Goal: Task Accomplishment & Management: Use online tool/utility

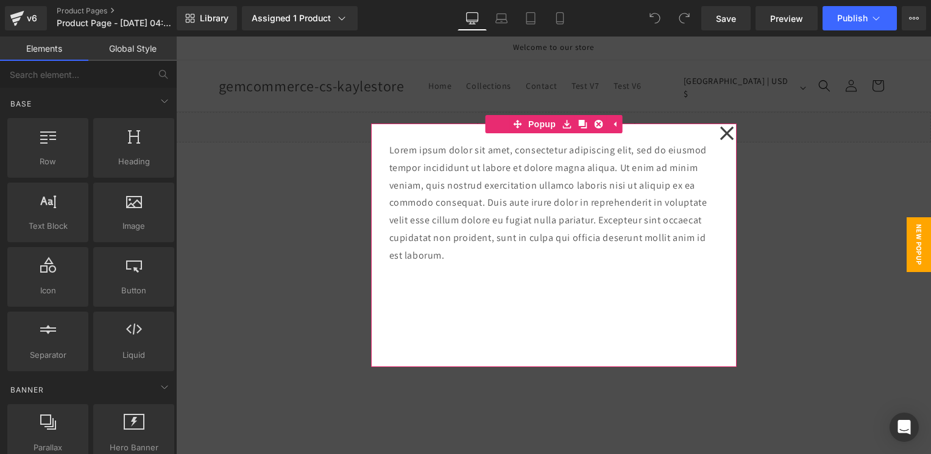
click at [726, 137] on icon at bounding box center [725, 133] width 13 height 13
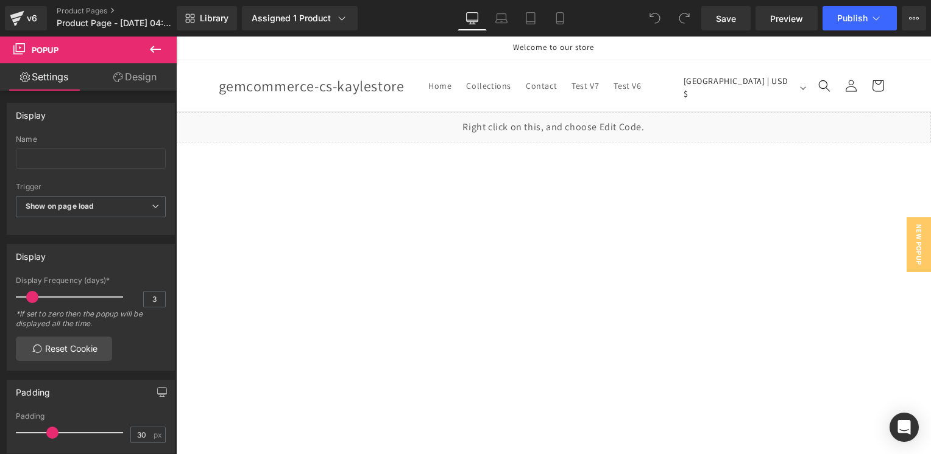
click at [151, 45] on icon at bounding box center [155, 49] width 15 height 15
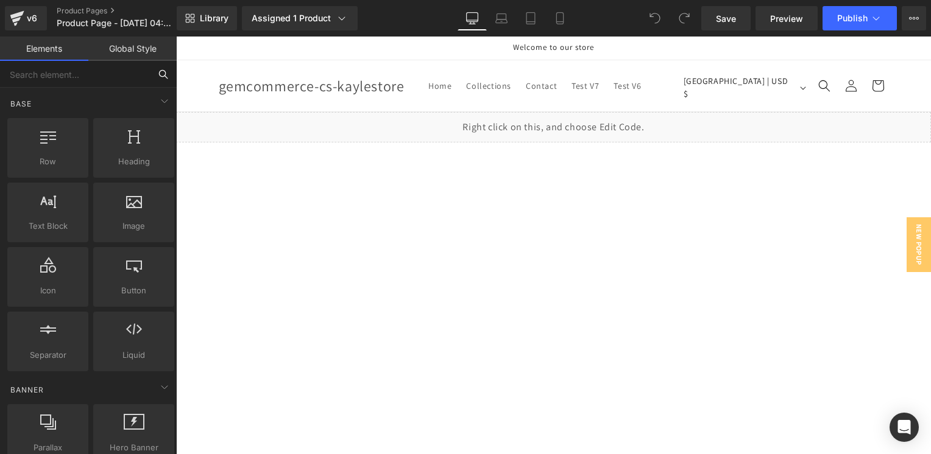
click at [68, 84] on input "text" at bounding box center [75, 74] width 150 height 27
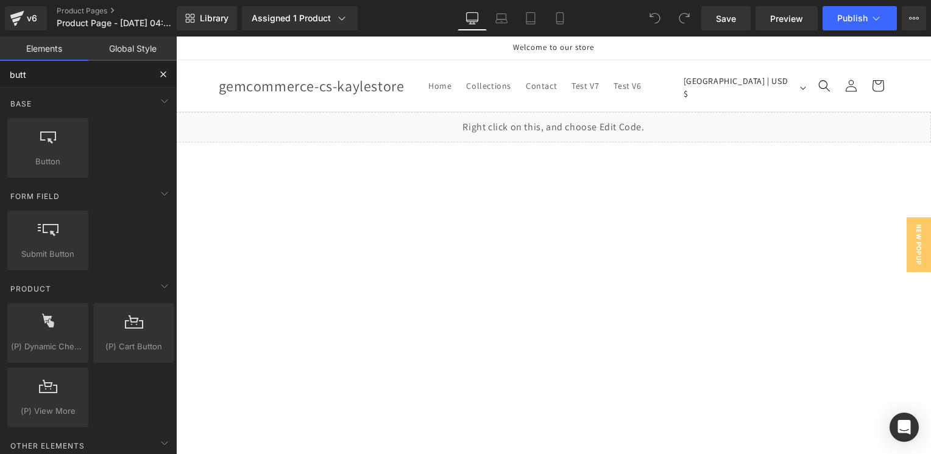
type input "butto"
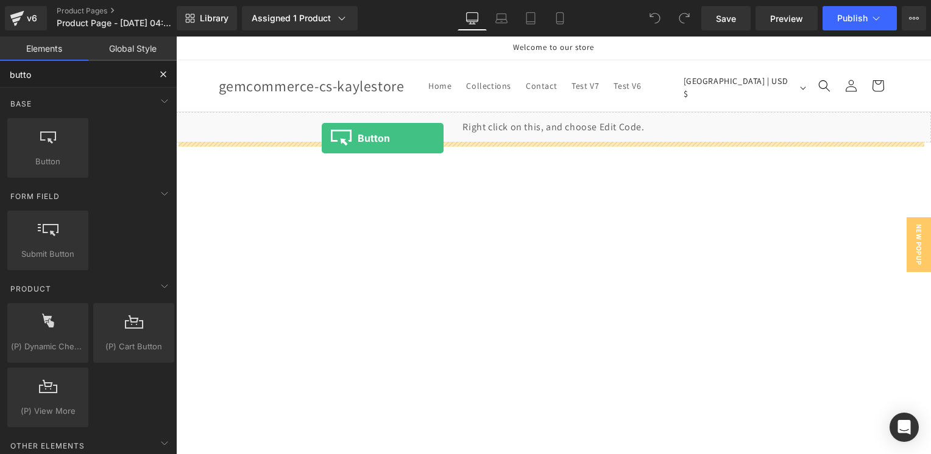
drag, startPoint x: 220, startPoint y: 178, endPoint x: 322, endPoint y: 138, distance: 109.4
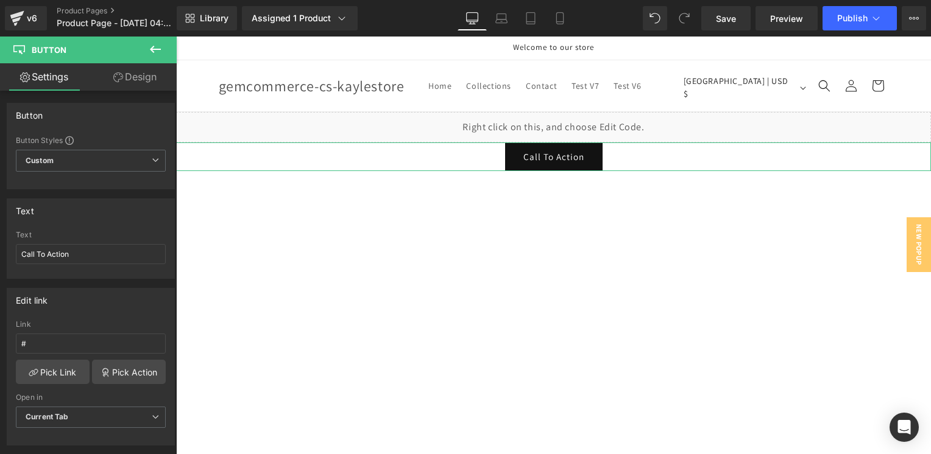
click at [120, 77] on icon at bounding box center [118, 77] width 10 height 10
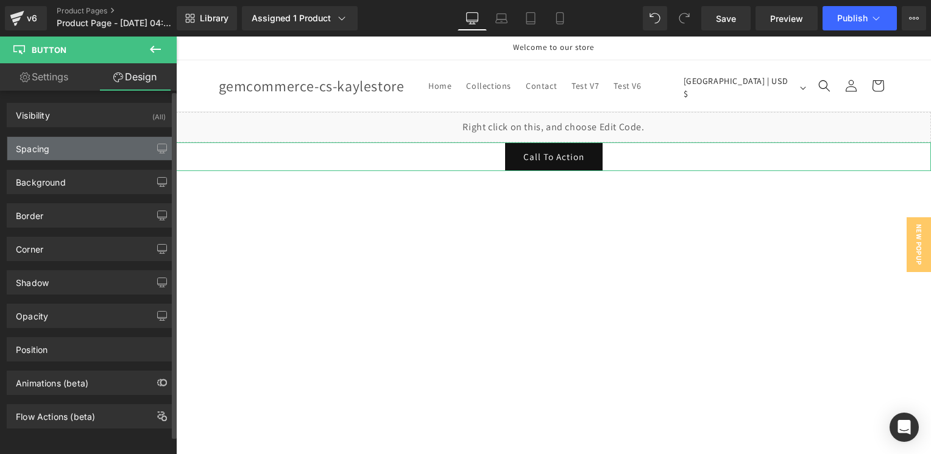
click at [54, 152] on div "Spacing" at bounding box center [90, 148] width 167 height 23
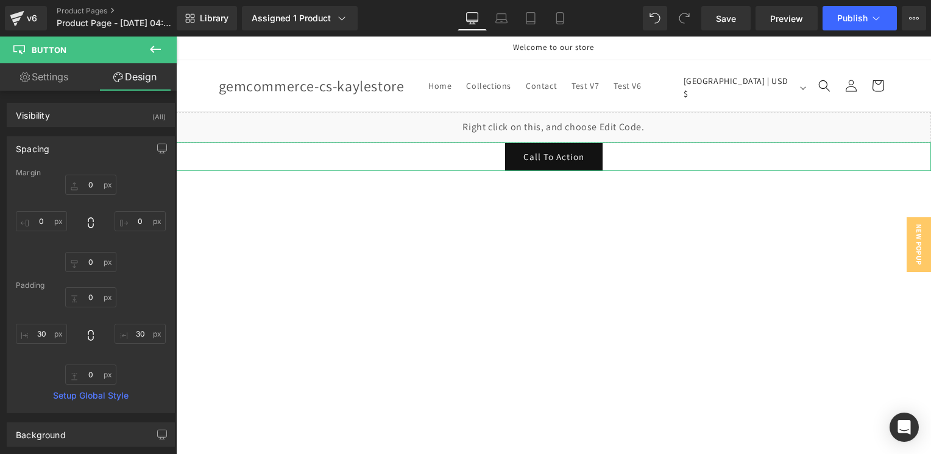
click at [41, 77] on link "Settings" at bounding box center [44, 76] width 88 height 27
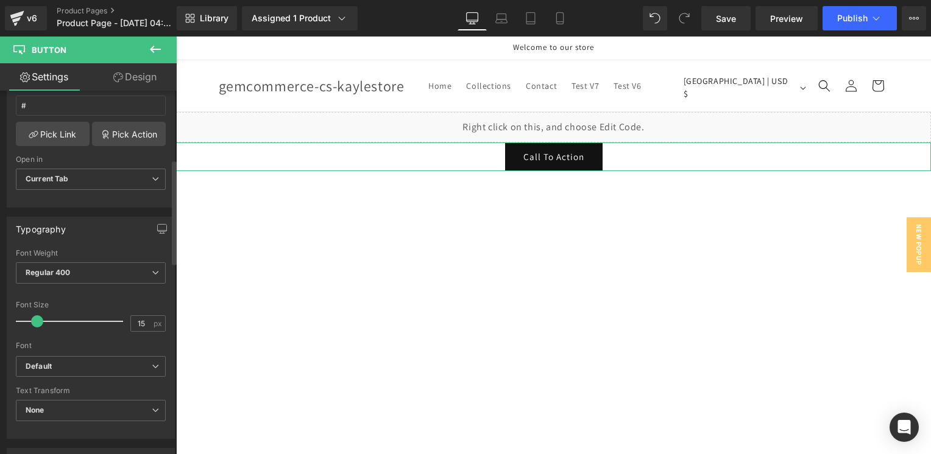
scroll to position [244, 0]
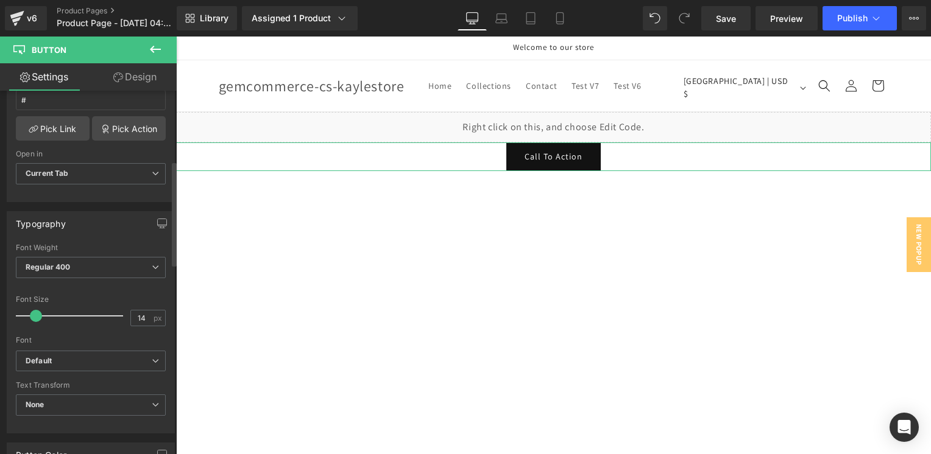
type input "15"
click at [38, 311] on span at bounding box center [37, 316] width 12 height 12
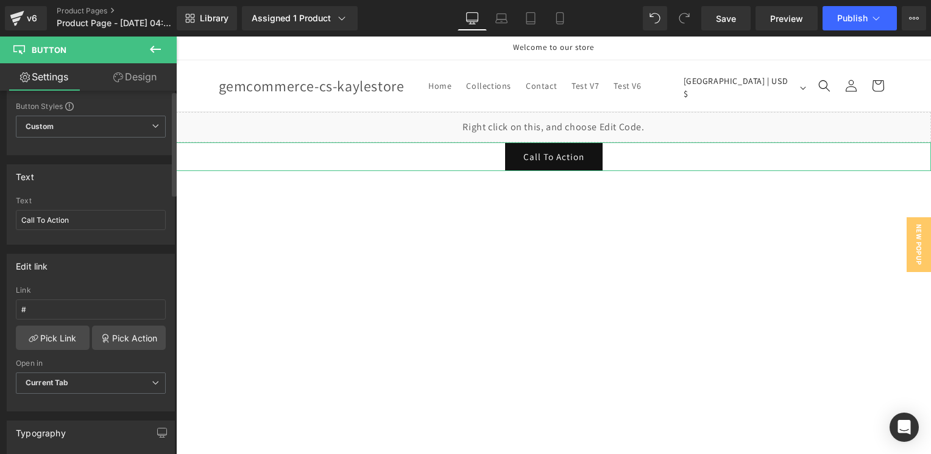
scroll to position [0, 0]
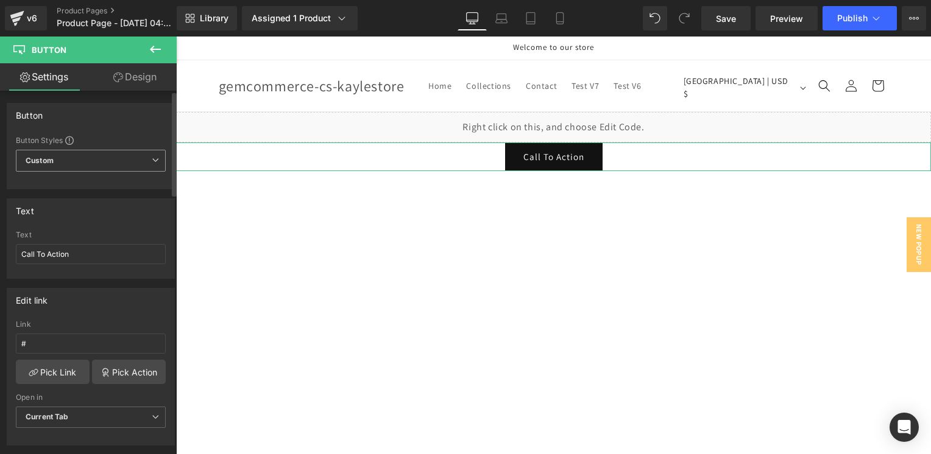
click at [95, 160] on span "Custom Setup Global Style" at bounding box center [91, 161] width 150 height 22
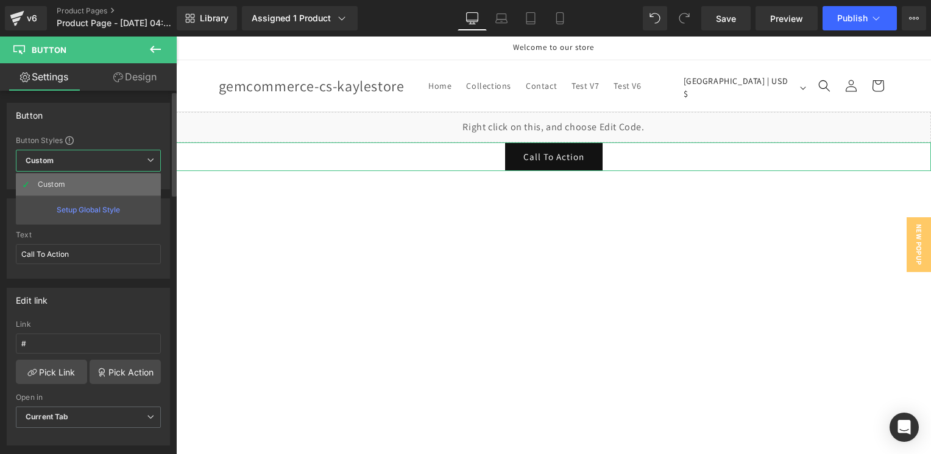
click at [95, 186] on li "Custom" at bounding box center [88, 185] width 145 height 22
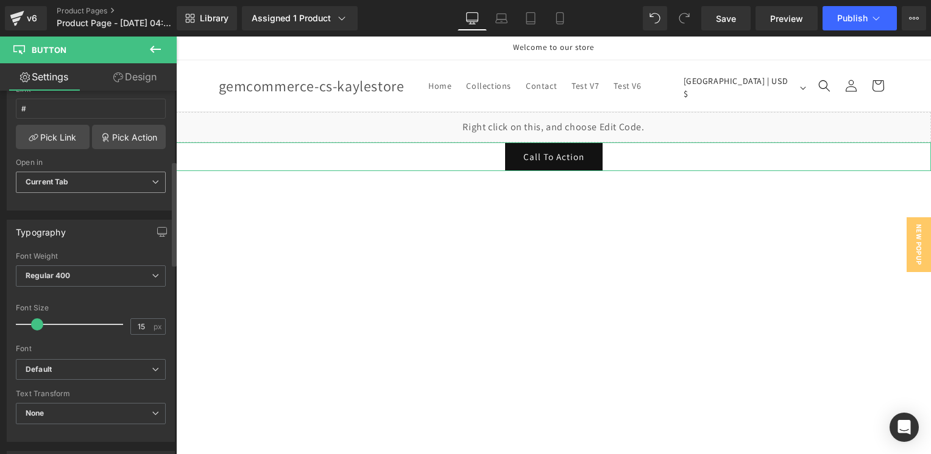
scroll to position [244, 0]
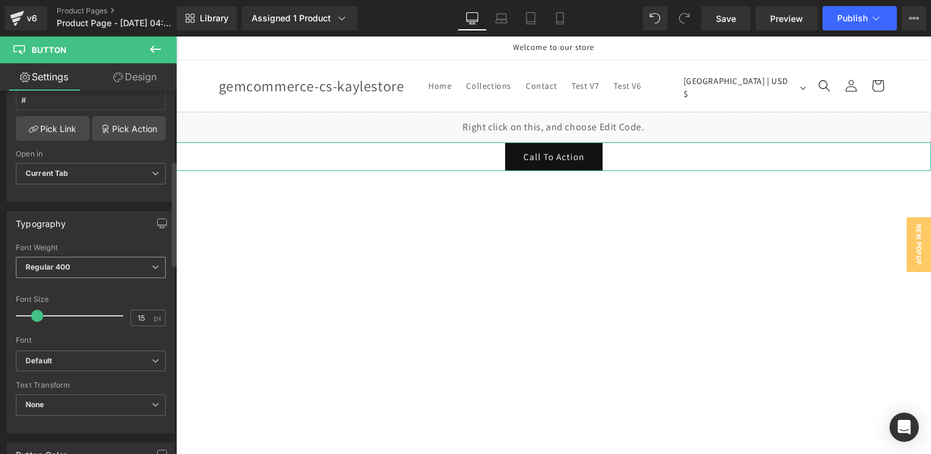
click at [90, 264] on span "Regular 400" at bounding box center [91, 267] width 150 height 21
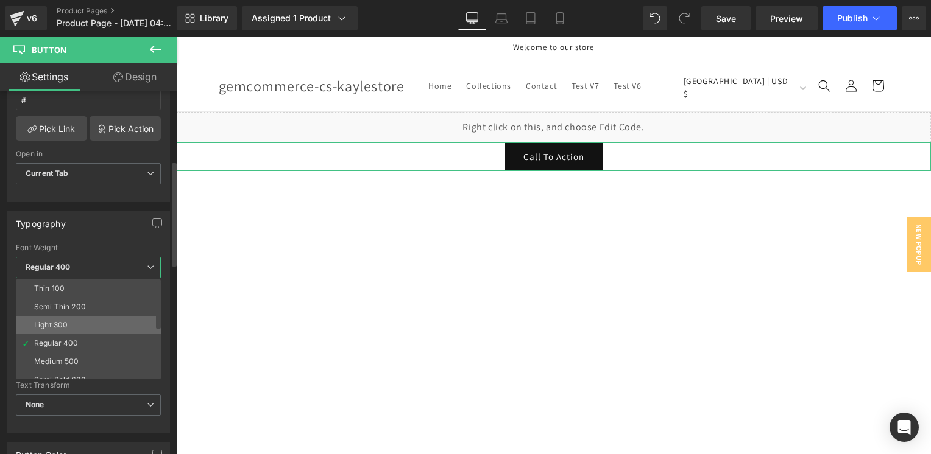
click at [92, 322] on li "Light 300" at bounding box center [91, 325] width 150 height 18
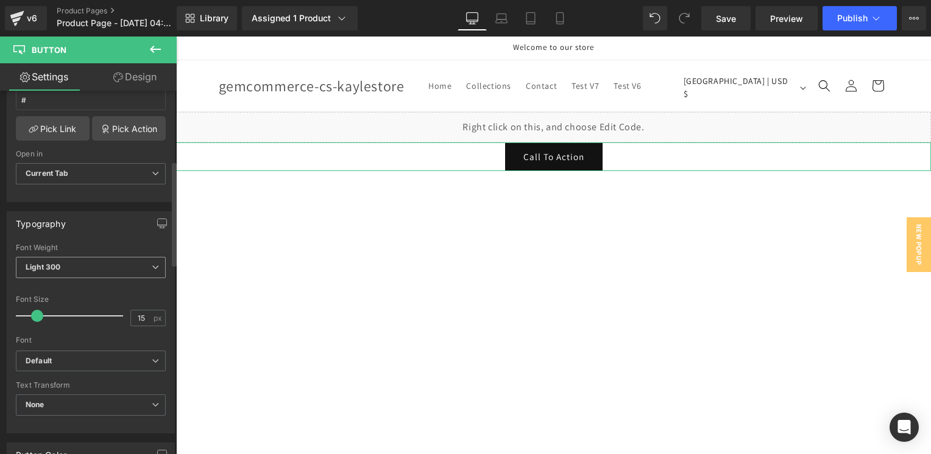
click at [93, 261] on span "Light 300" at bounding box center [91, 267] width 150 height 21
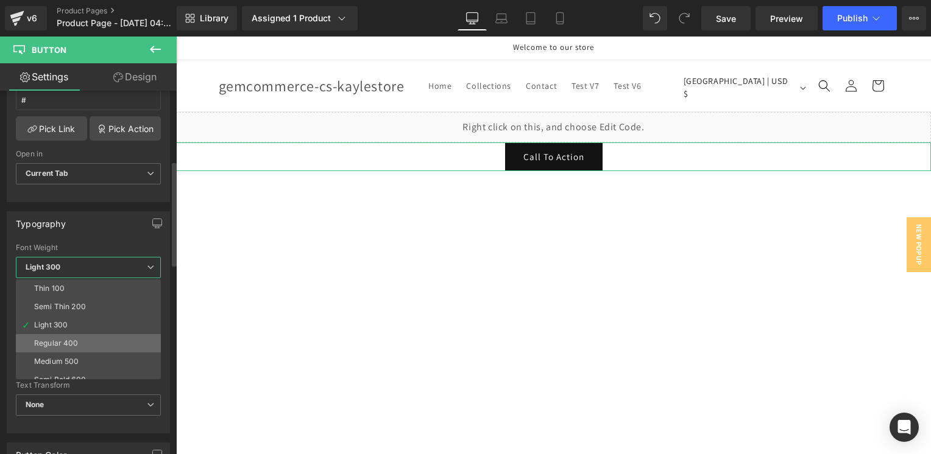
click at [90, 339] on li "Regular 400" at bounding box center [91, 343] width 150 height 18
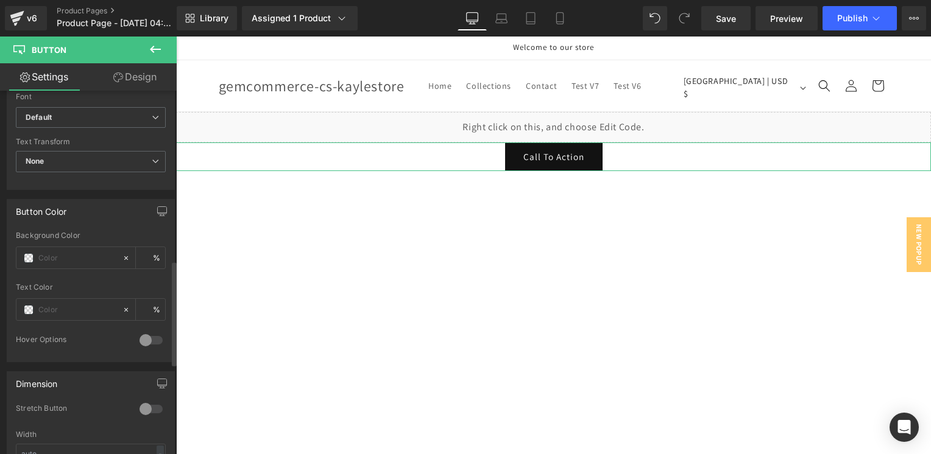
scroll to position [609, 0]
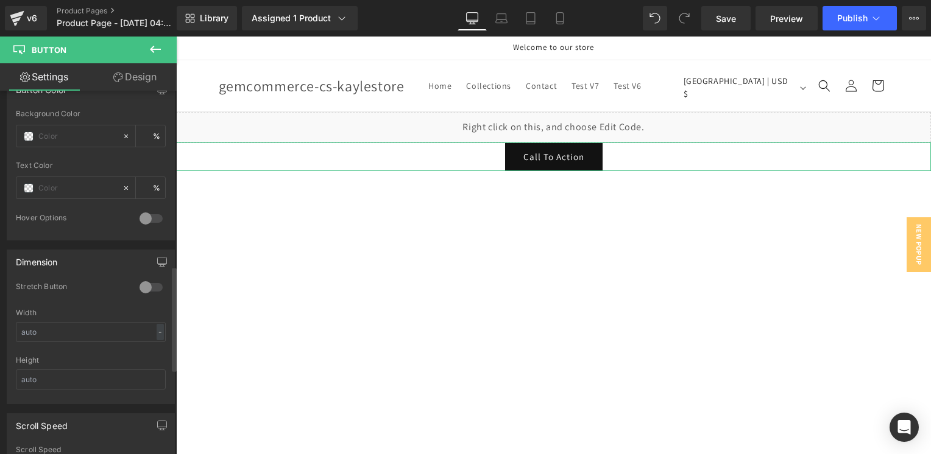
click at [139, 284] on div at bounding box center [150, 287] width 29 height 19
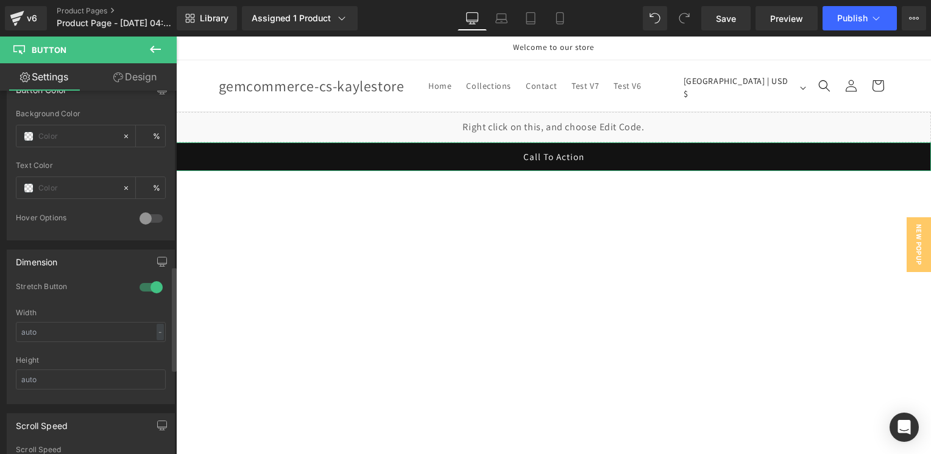
click at [139, 284] on div at bounding box center [150, 287] width 29 height 19
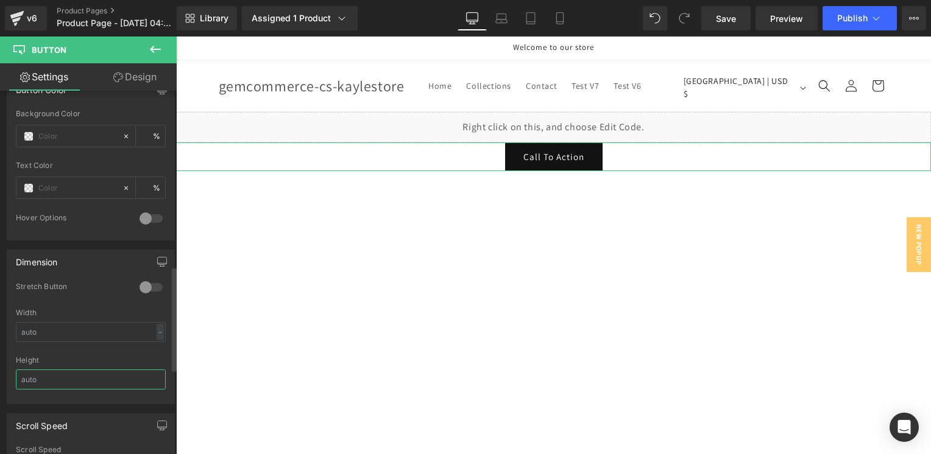
click at [85, 376] on input "text" at bounding box center [91, 380] width 150 height 20
type input "2"
type input "1"
click at [85, 376] on input "text" at bounding box center [91, 380] width 150 height 20
type input "1"
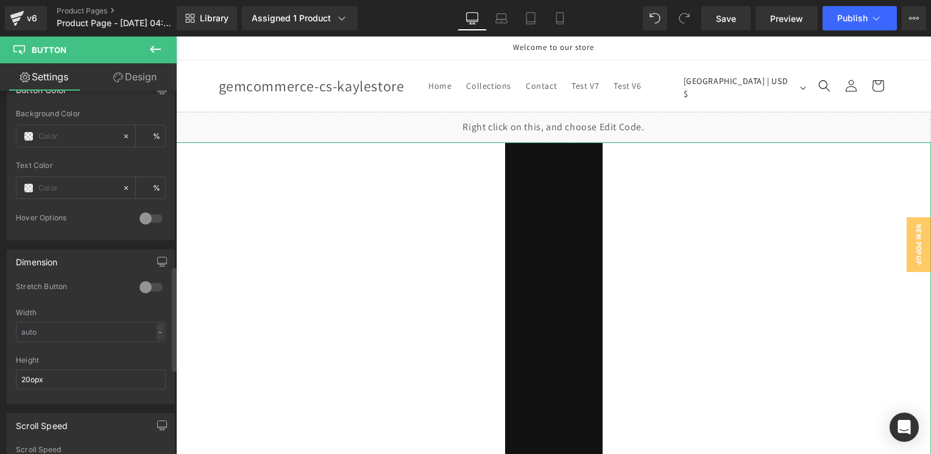
click at [157, 326] on div "-" at bounding box center [160, 332] width 7 height 16
type input "20"
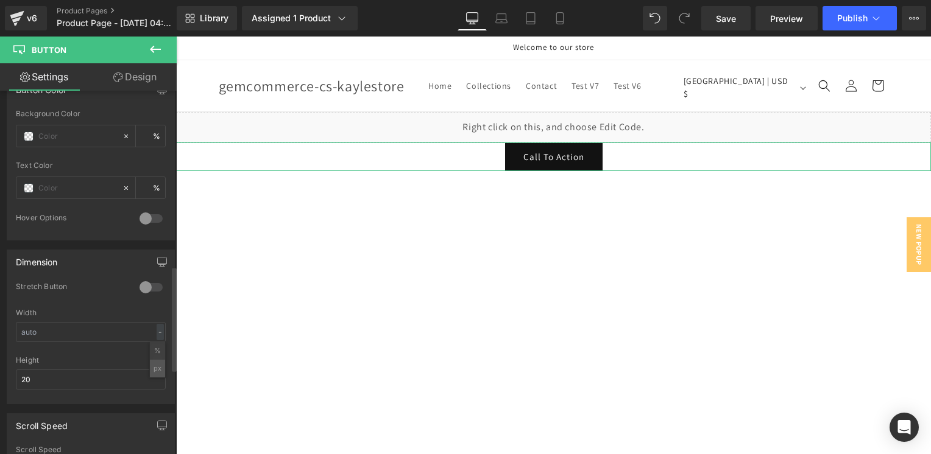
click at [156, 363] on li "px" at bounding box center [157, 369] width 15 height 18
click at [76, 326] on input "text" at bounding box center [91, 332] width 150 height 20
click at [66, 322] on input "text" at bounding box center [91, 332] width 150 height 20
click at [68, 328] on input "text" at bounding box center [91, 332] width 150 height 20
type input "3"
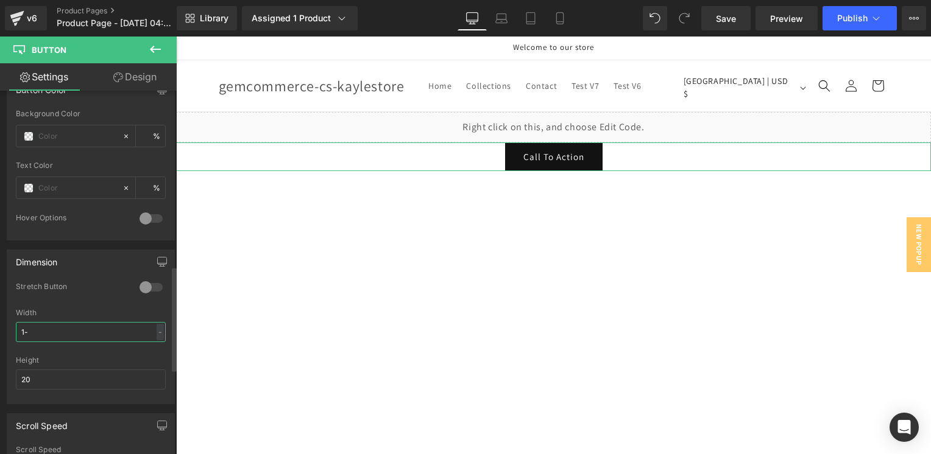
type input "1"
click at [68, 328] on input "100" at bounding box center [91, 332] width 150 height 20
type input "1"
type input "300"
click at [66, 373] on input "20" at bounding box center [91, 380] width 150 height 20
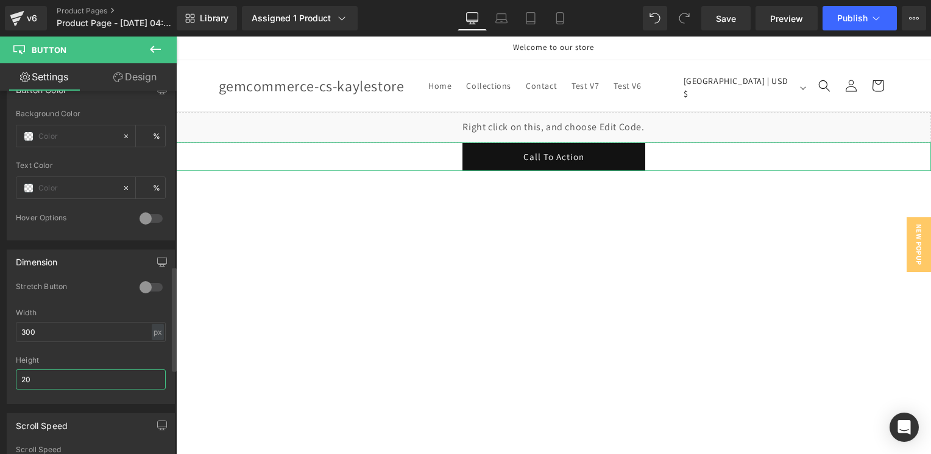
type input "2"
type input "1"
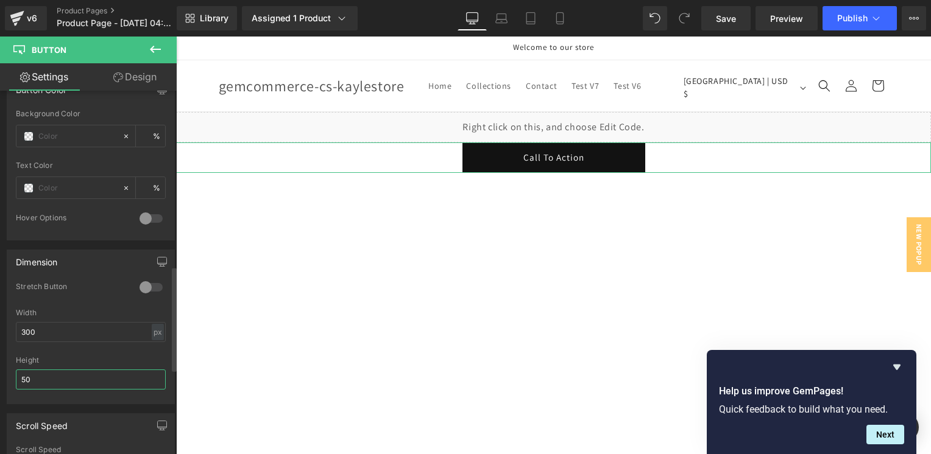
click at [60, 370] on input "50" at bounding box center [91, 380] width 150 height 20
type input "5"
type input "6"
type input "5"
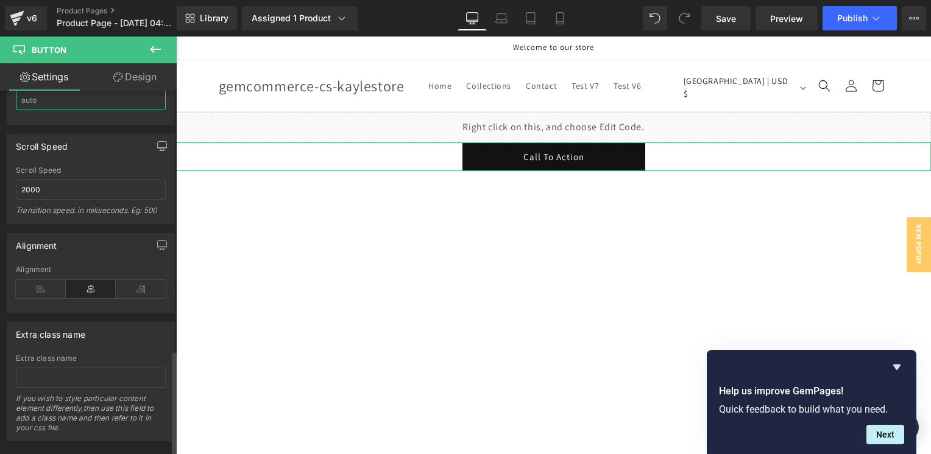
scroll to position [905, 0]
